Goal: Check status

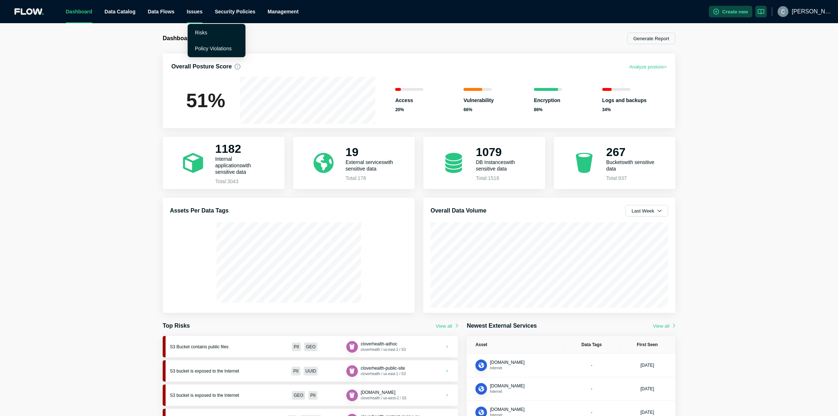
click at [198, 9] on div "Issues" at bounding box center [195, 11] width 16 height 23
click at [197, 31] on link "Risks" at bounding box center [201, 33] width 12 height 6
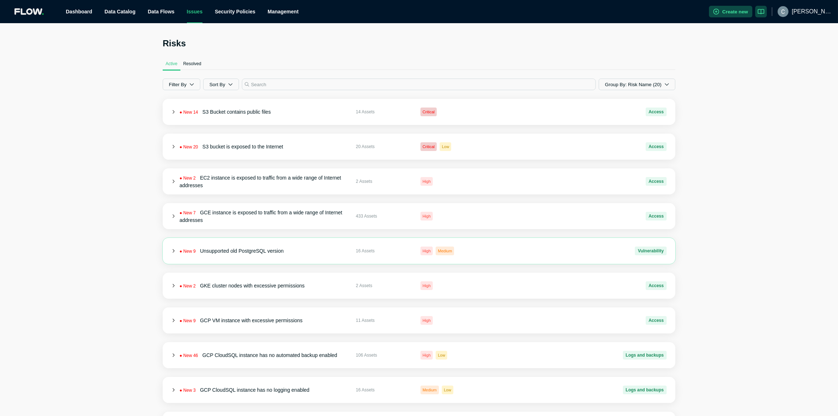
click at [175, 249] on icon at bounding box center [173, 251] width 4 height 4
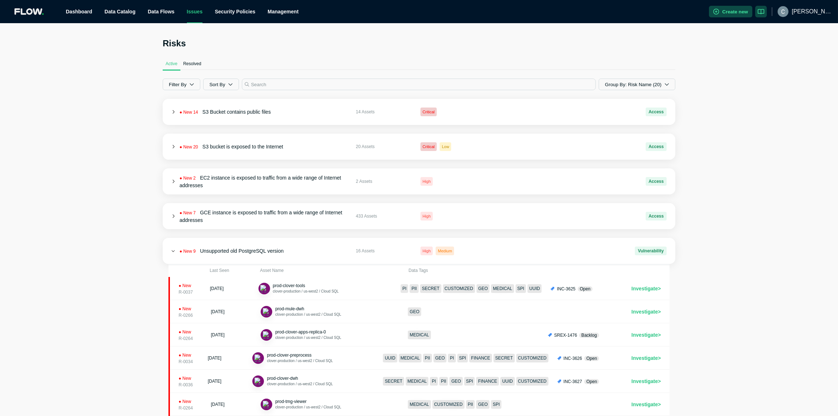
scroll to position [134, 0]
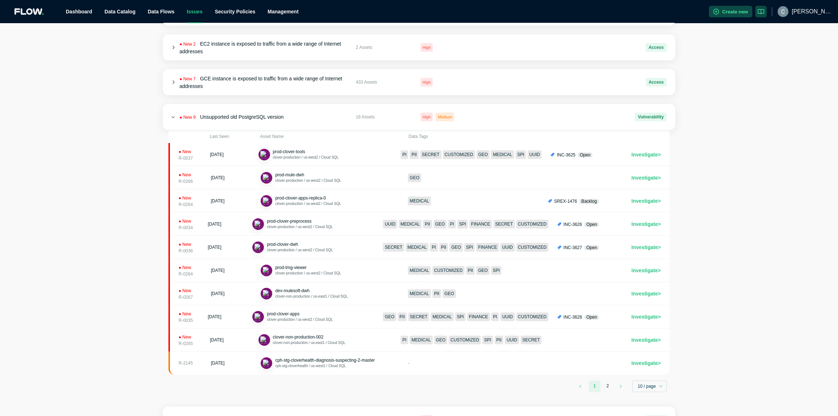
click at [670, 387] on div "Last Seen Asset Name Data Tags ● New R-0037 [DATE] prod-clover-tools clover-pro…" at bounding box center [419, 264] width 513 height 268
click at [666, 387] on div "10 / page" at bounding box center [650, 386] width 34 height 12
click at [655, 361] on div "100 / page" at bounding box center [649, 359] width 22 height 7
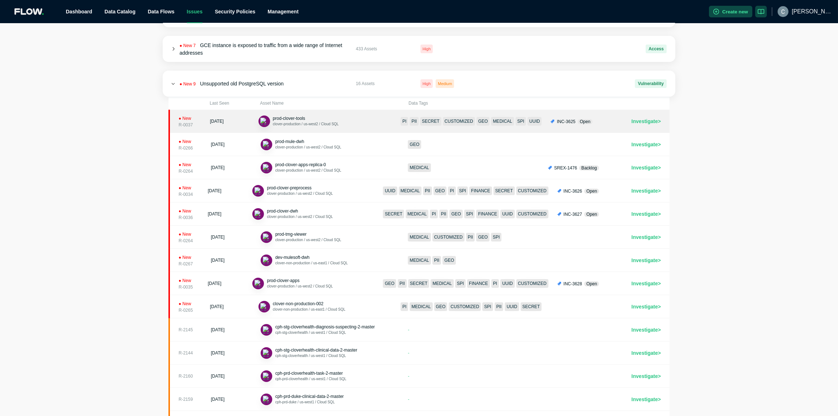
click at [649, 125] on link "● New R-0037 [DATE] prod-clover-tools clover-production / us-west2 / Cloud SQL …" at bounding box center [419, 121] width 501 height 23
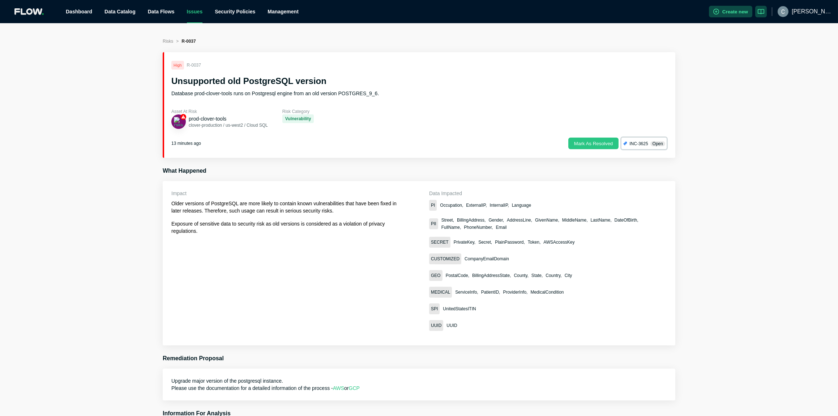
click at [638, 145] on span "INC-3625" at bounding box center [639, 143] width 18 height 5
